Goal: Navigation & Orientation: Find specific page/section

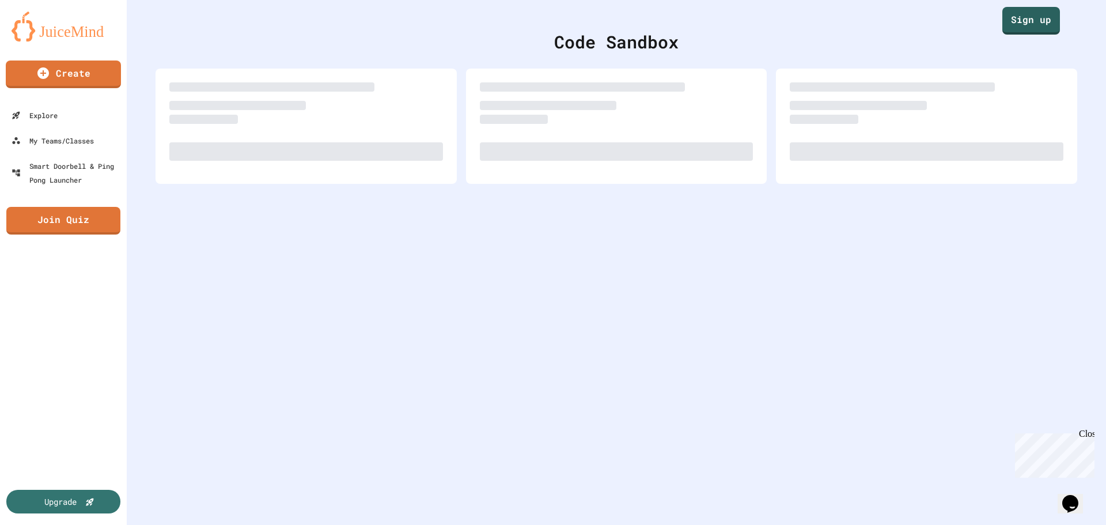
click at [508, 346] on div "Code Sandbox" at bounding box center [616, 262] width 979 height 525
click at [69, 145] on div "My Teams/Classes" at bounding box center [52, 141] width 83 height 14
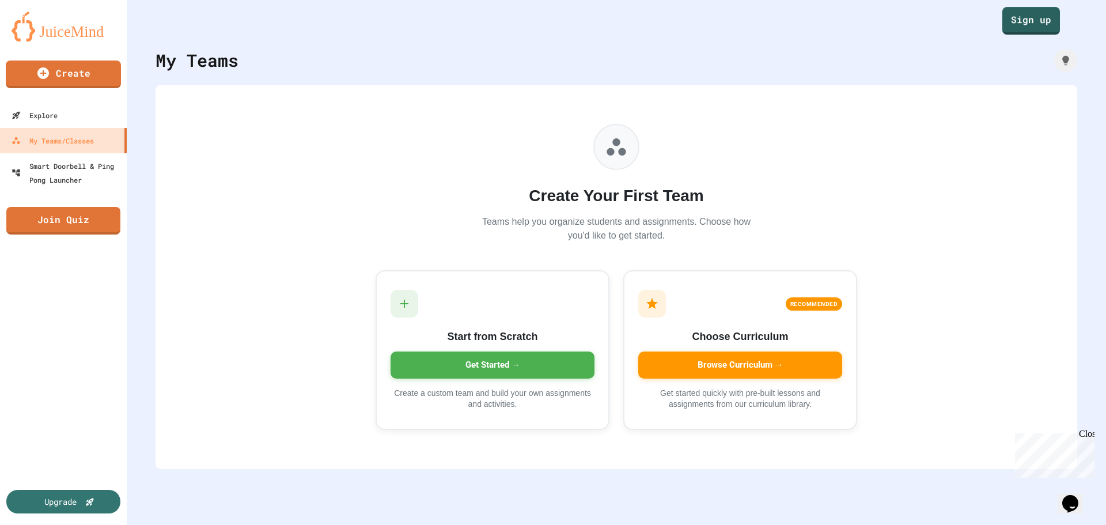
click at [980, 20] on div "Sign up" at bounding box center [616, 17] width 979 height 35
click at [1030, 20] on link "Sign up" at bounding box center [1030, 19] width 55 height 29
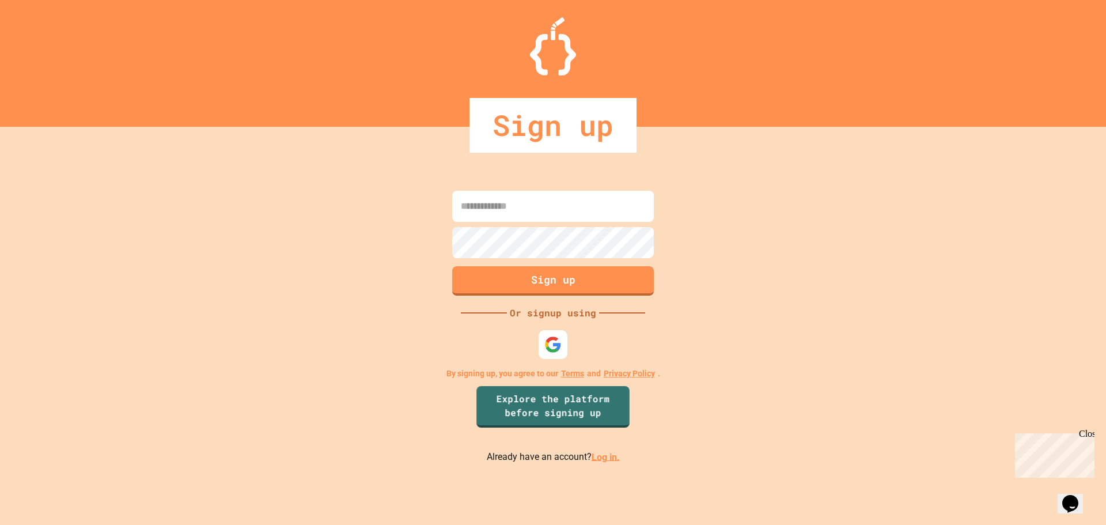
click at [555, 353] on img at bounding box center [552, 344] width 17 height 17
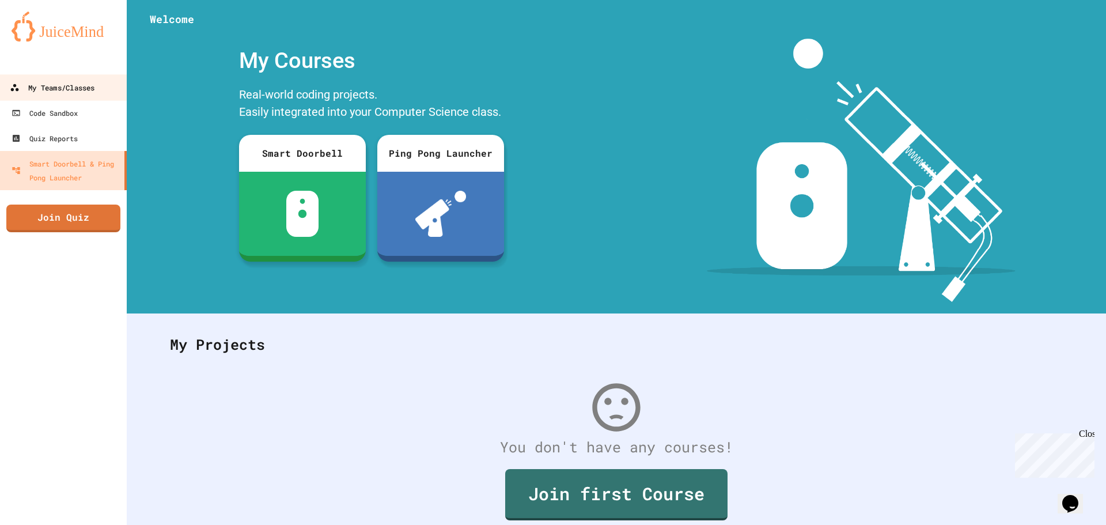
click at [55, 78] on link "My Teams/Classes" at bounding box center [63, 87] width 131 height 26
